Goal: Information Seeking & Learning: Check status

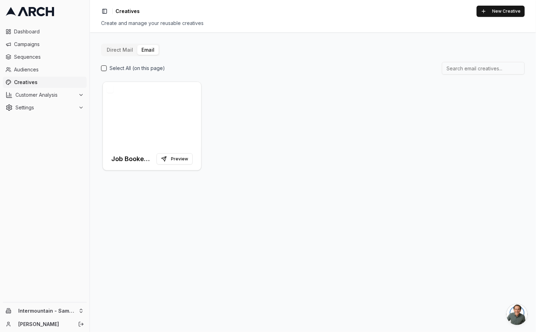
click at [38, 82] on span "Creatives" at bounding box center [49, 82] width 70 height 7
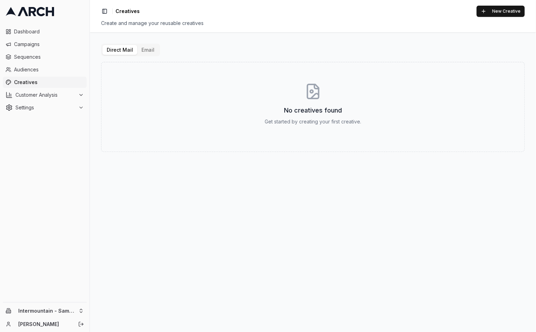
click at [148, 51] on button "Email" at bounding box center [147, 50] width 21 height 10
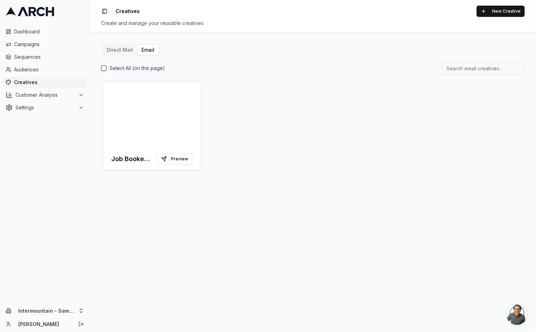
click at [47, 83] on span "Creatives" at bounding box center [49, 82] width 70 height 7
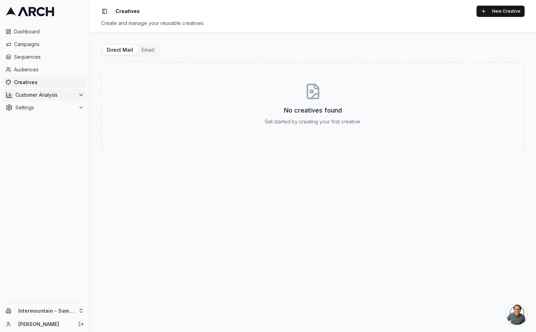
click at [39, 98] on span "Customer Analysis" at bounding box center [45, 94] width 60 height 7
click at [33, 66] on span "Audiences" at bounding box center [49, 69] width 70 height 7
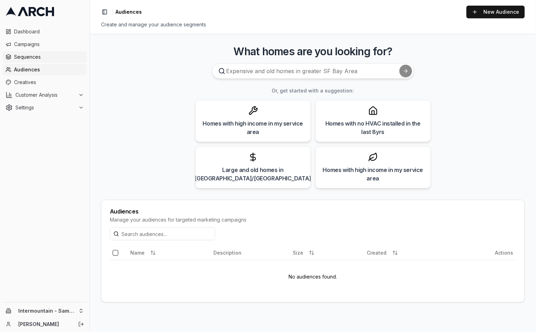
click at [35, 52] on link "Sequences" at bounding box center [45, 56] width 84 height 11
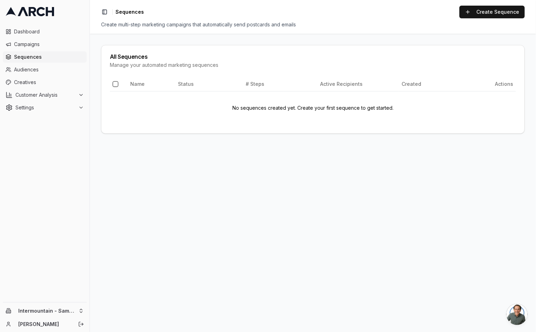
click at [39, 54] on span "Sequences" at bounding box center [49, 56] width 70 height 7
click at [74, 309] on html "Dashboard Campaigns Sequences Audiences Creatives Customer Analysis Settings In…" at bounding box center [268, 166] width 536 height 332
click at [128, 307] on div "Intermountain - Superior Water & Air" at bounding box center [130, 304] width 78 height 18
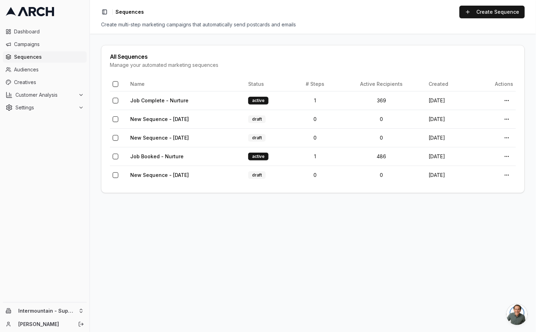
click at [78, 208] on div "Dashboard Campaigns Sequences Audiences Creatives Customer Analysis Settings" at bounding box center [45, 162] width 90 height 279
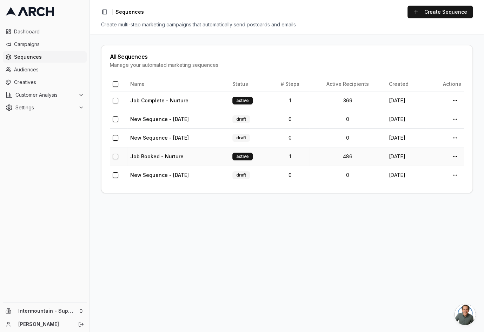
click at [202, 156] on td "Job Booked - Nurture" at bounding box center [179, 156] width 102 height 19
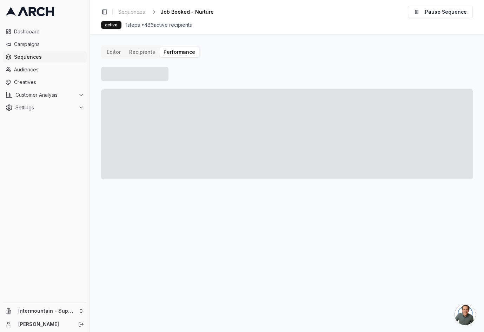
click at [167, 53] on button "Performance" at bounding box center [179, 52] width 40 height 10
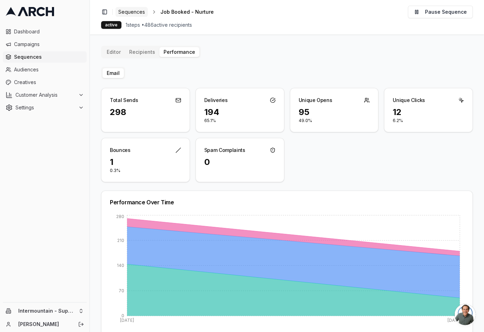
click at [132, 11] on span "Sequences" at bounding box center [131, 11] width 27 height 7
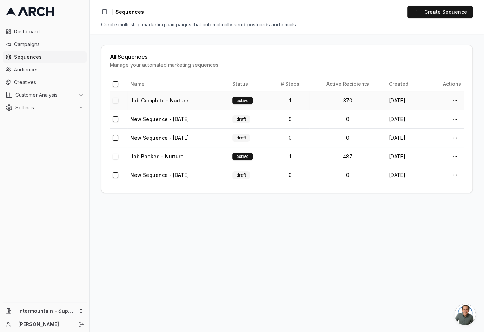
click at [171, 101] on link "Job Complete - Nurture" at bounding box center [159, 100] width 58 height 6
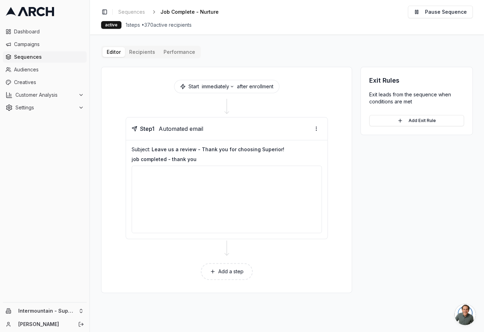
click at [171, 53] on button "Performance" at bounding box center [179, 52] width 40 height 10
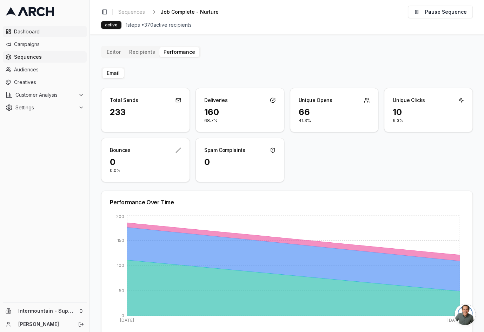
click at [39, 35] on link "Dashboard" at bounding box center [45, 31] width 84 height 11
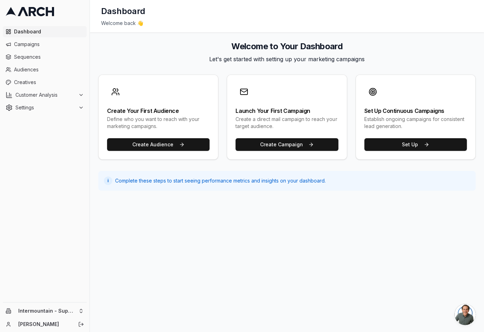
click at [34, 32] on span "Dashboard" at bounding box center [49, 31] width 70 height 7
click at [44, 83] on span "Creatives" at bounding box center [49, 82] width 70 height 7
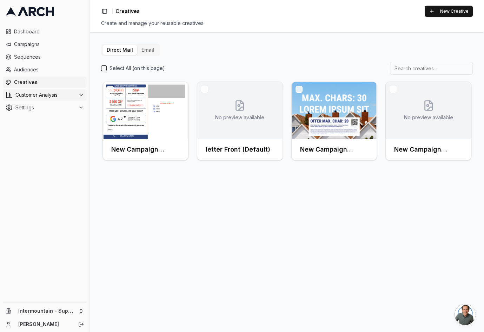
click at [37, 92] on span "Customer Analysis" at bounding box center [45, 94] width 60 height 7
click at [30, 69] on span "Audiences" at bounding box center [49, 69] width 70 height 7
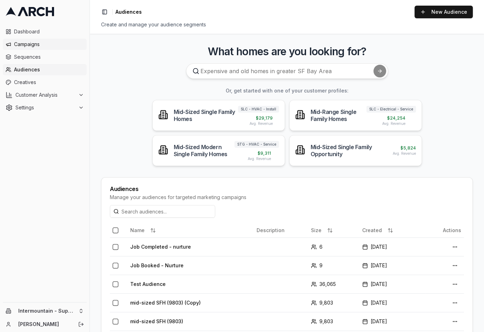
click at [32, 47] on span "Campaigns" at bounding box center [49, 44] width 70 height 7
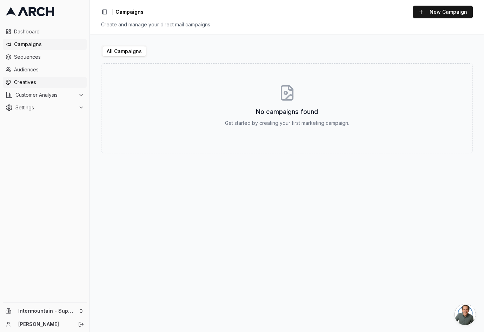
click at [38, 81] on span "Creatives" at bounding box center [49, 82] width 70 height 7
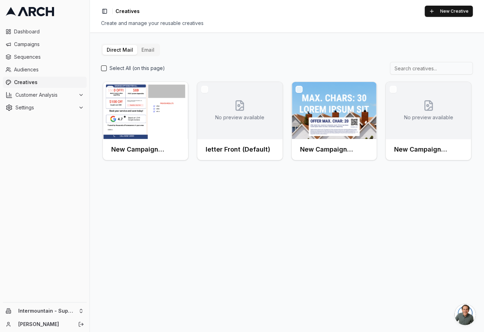
click at [143, 50] on button "Email" at bounding box center [147, 50] width 21 height 10
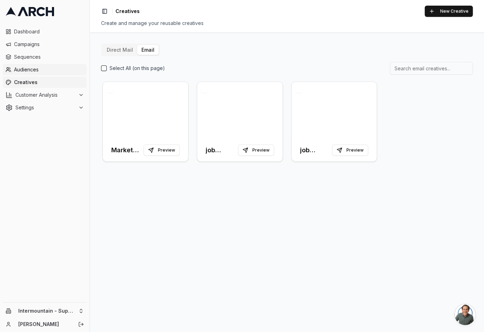
click at [39, 71] on span "Audiences" at bounding box center [49, 69] width 70 height 7
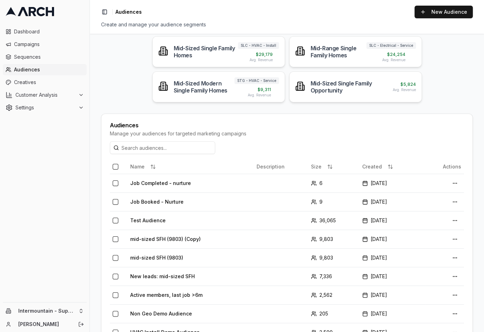
scroll to position [65, 0]
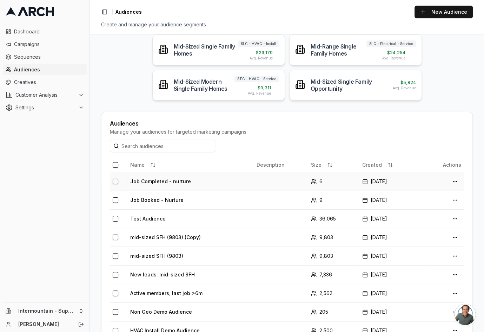
click at [207, 185] on td "Job Completed - nurture" at bounding box center [191, 181] width 126 height 19
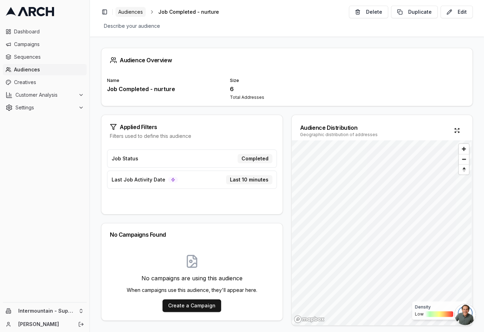
click at [138, 15] on link "Audiences" at bounding box center [131, 12] width 30 height 10
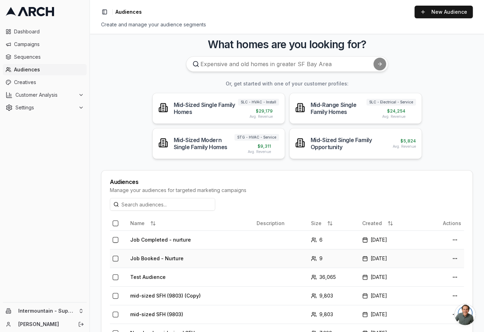
scroll to position [11, 0]
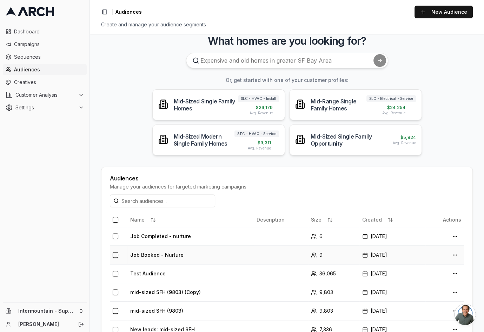
click at [194, 256] on td "Job Booked - Nurture" at bounding box center [191, 254] width 126 height 19
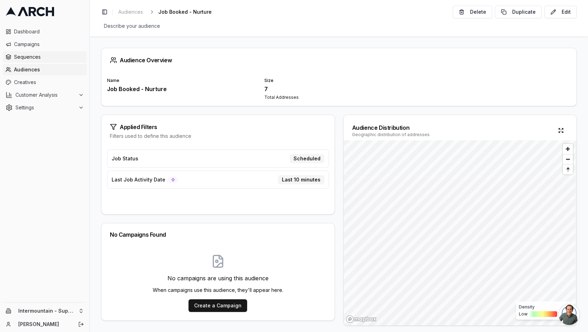
click at [26, 56] on span "Sequences" at bounding box center [49, 56] width 70 height 7
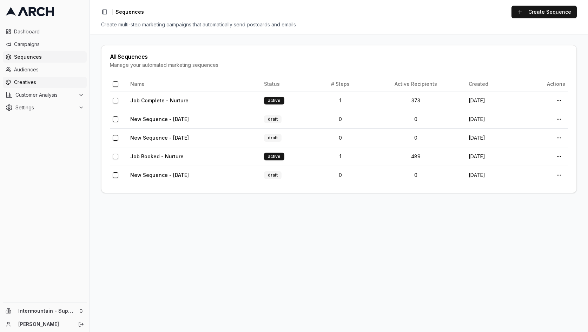
click at [29, 84] on span "Creatives" at bounding box center [49, 82] width 70 height 7
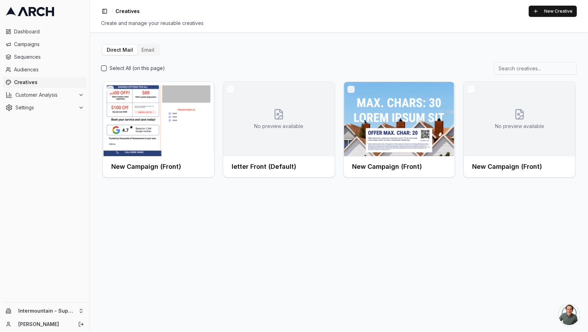
click at [148, 53] on button "Email" at bounding box center [147, 50] width 21 height 10
